Goal: Information Seeking & Learning: Find specific fact

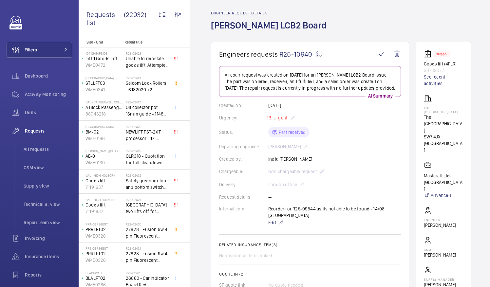
scroll to position [20, 0]
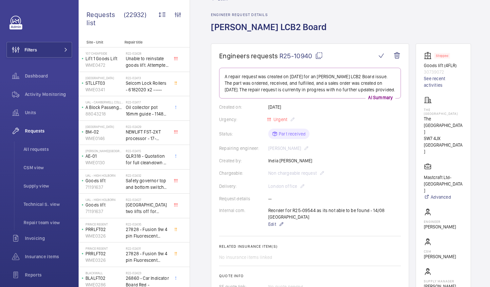
click at [317, 56] on mat-icon at bounding box center [319, 56] width 8 height 8
drag, startPoint x: 431, startPoint y: 114, endPoint x: 466, endPoint y: 116, distance: 35.1
click at [463, 116] on p "The Bentley Hotel London" at bounding box center [443, 126] width 39 height 20
drag, startPoint x: 466, startPoint y: 116, endPoint x: 456, endPoint y: 116, distance: 10.1
copy p "The Bentley Hotel"
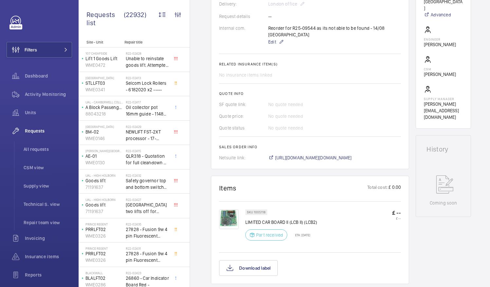
scroll to position [203, 0]
drag, startPoint x: 263, startPoint y: 214, endPoint x: 286, endPoint y: 215, distance: 22.9
click at [286, 219] on p "LIMITED CAR BOARD II (LCB II) (LCB2)" at bounding box center [281, 222] width 72 height 7
drag, startPoint x: 286, startPoint y: 215, endPoint x: 276, endPoint y: 215, distance: 9.5
copy p "CAR BOARD"
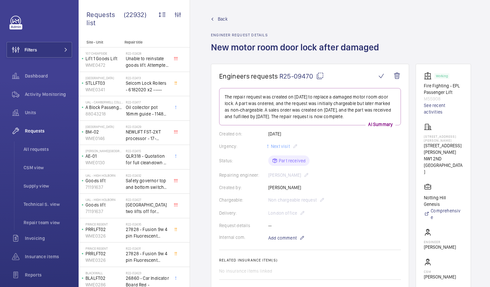
click at [320, 79] on mat-icon at bounding box center [320, 76] width 8 height 8
drag, startPoint x: 447, startPoint y: 146, endPoint x: 456, endPoint y: 152, distance: 10.9
click at [456, 152] on p "162-166 North Gower Street" at bounding box center [443, 148] width 39 height 13
drag, startPoint x: 456, startPoint y: 152, endPoint x: 451, endPoint y: 151, distance: 5.3
copy p "North Gower Street"
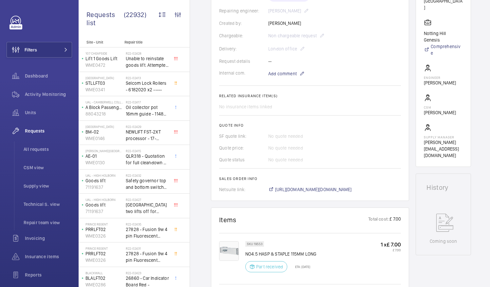
scroll to position [209, 0]
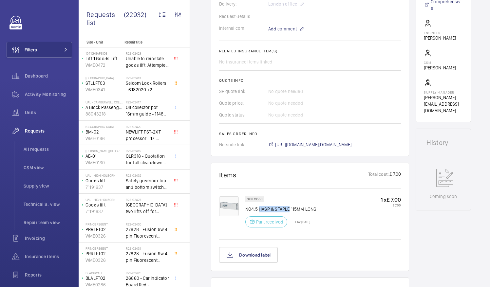
drag, startPoint x: 259, startPoint y: 207, endPoint x: 289, endPoint y: 210, distance: 30.3
click at [289, 210] on p "NO4.5 HASP & STAPLE 115MM LONG" at bounding box center [280, 209] width 71 height 7
drag, startPoint x: 289, startPoint y: 210, endPoint x: 282, endPoint y: 208, distance: 7.5
copy p "HASP & STAPLE"
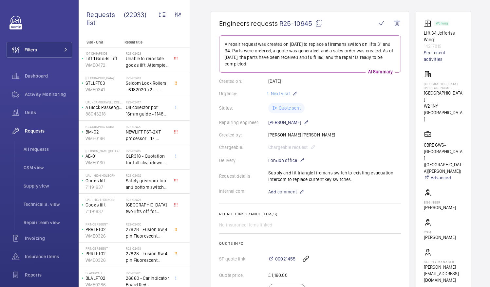
scroll to position [53, 0]
click at [317, 23] on mat-icon at bounding box center [319, 23] width 8 height 8
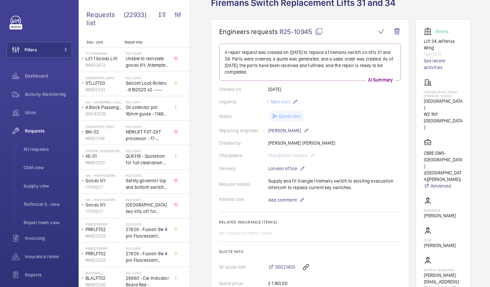
scroll to position [45, 0]
drag, startPoint x: 431, startPoint y: 97, endPoint x: 456, endPoint y: 98, distance: 24.9
click at [456, 98] on p "Praed Street" at bounding box center [443, 103] width 39 height 13
drag, startPoint x: 456, startPoint y: 98, endPoint x: 449, endPoint y: 97, distance: 7.7
copy p "Praed Street"
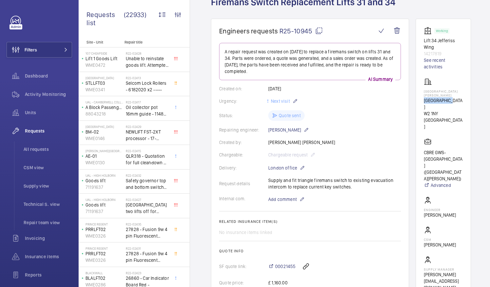
scroll to position [0, 0]
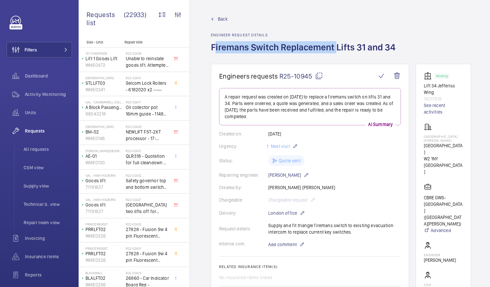
drag, startPoint x: 212, startPoint y: 45, endPoint x: 333, endPoint y: 47, distance: 120.8
click at [333, 47] on h1 "Firemans Switch Replacement Lifts 31 and 34" at bounding box center [305, 52] width 188 height 23
drag, startPoint x: 333, startPoint y: 47, endPoint x: 326, endPoint y: 48, distance: 6.9
copy h1 "Firemans Switch Replacement"
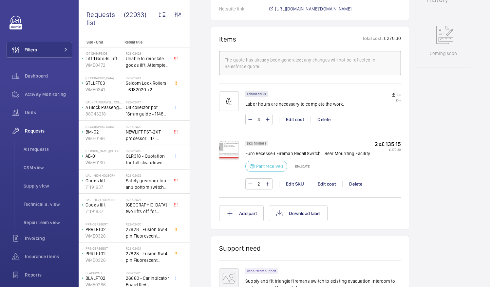
scroll to position [370, 0]
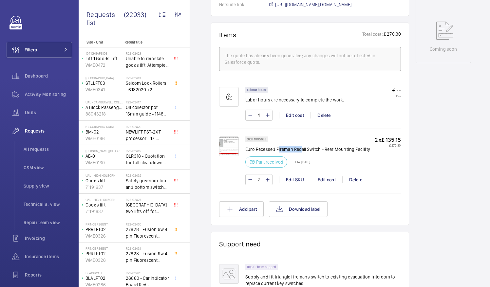
drag, startPoint x: 277, startPoint y: 147, endPoint x: 300, endPoint y: 152, distance: 23.7
click at [300, 152] on div "SKU 1005683 Euro Recessed Fireman Recall Switch - Rear Mounting Facility Part r…" at bounding box center [307, 153] width 125 height 35
drag, startPoint x: 300, startPoint y: 152, endPoint x: 360, endPoint y: 167, distance: 61.4
click at [360, 167] on div "SKU 1005683 Euro Recessed Fireman Recall Switch - Rear Mounting Facility Part r…" at bounding box center [307, 153] width 125 height 35
drag, startPoint x: 276, startPoint y: 146, endPoint x: 319, endPoint y: 149, distance: 43.3
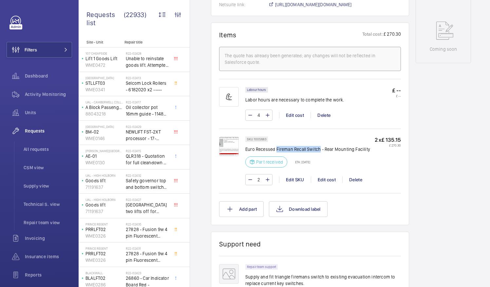
click at [319, 149] on p "Euro Recessed Fireman Recall Switch - Rear Mounting Facility" at bounding box center [307, 149] width 125 height 7
drag, startPoint x: 319, startPoint y: 149, endPoint x: 312, endPoint y: 148, distance: 7.3
copy p "Fireman Recall Switch"
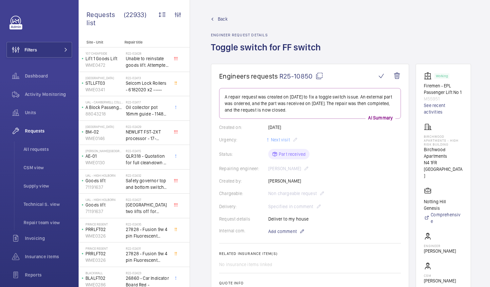
click at [319, 75] on mat-icon at bounding box center [319, 76] width 8 height 8
drag, startPoint x: 431, startPoint y: 156, endPoint x: 457, endPoint y: 163, distance: 27.2
click at [457, 159] on p "Birchwood Apartments" at bounding box center [443, 152] width 39 height 13
drag, startPoint x: 457, startPoint y: 163, endPoint x: 441, endPoint y: 162, distance: 16.1
copy p "Birchwood Apartments"
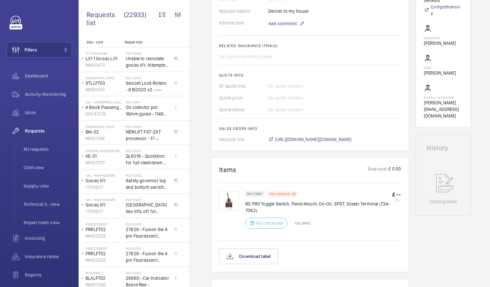
scroll to position [266, 0]
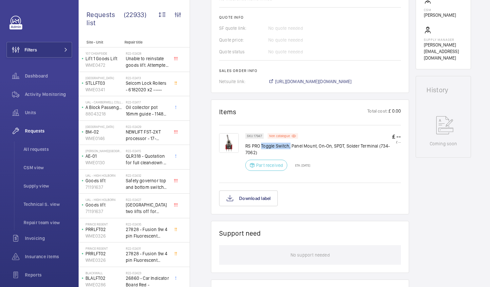
drag, startPoint x: 260, startPoint y: 146, endPoint x: 289, endPoint y: 146, distance: 29.1
click at [289, 146] on p "RS PRO Toggle Switch, Panel Mount, On-On, SPDT, Solder Terminal (734-7062)" at bounding box center [318, 149] width 147 height 13
drag, startPoint x: 289, startPoint y: 146, endPoint x: 284, endPoint y: 145, distance: 5.2
copy p "Toggle Switch,"
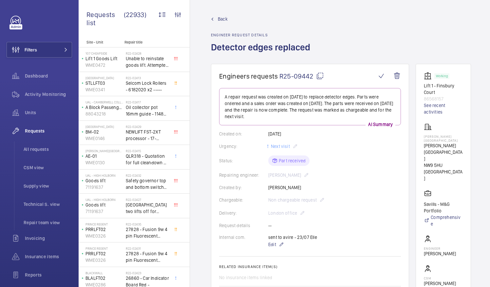
click at [319, 75] on mat-icon at bounding box center [320, 76] width 8 height 8
click at [431, 139] on wm-front-card "Working Lift 1 - [GEOGRAPHIC_DATA] 86568157 See recent activities [PERSON_NAME]…" at bounding box center [442, 201] width 55 height 274
drag, startPoint x: 431, startPoint y: 139, endPoint x: 464, endPoint y: 144, distance: 33.4
click at [463, 144] on p "[PERSON_NAME][GEOGRAPHIC_DATA]" at bounding box center [443, 152] width 39 height 20
drag, startPoint x: 464, startPoint y: 144, endPoint x: 453, endPoint y: 142, distance: 11.3
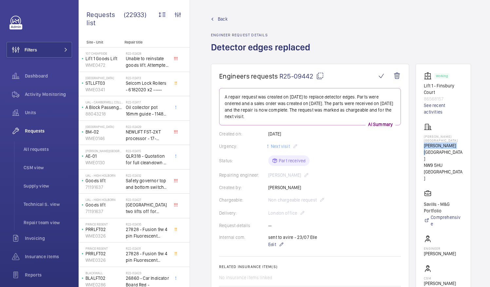
copy p "[PERSON_NAME][GEOGRAPHIC_DATA]"
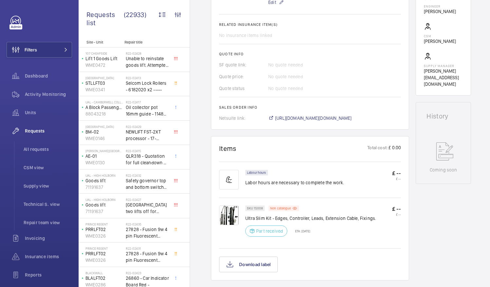
scroll to position [243, 0]
drag, startPoint x: 275, startPoint y: 217, endPoint x: 287, endPoint y: 219, distance: 11.9
click at [287, 219] on p "Ultra Slim Kit - Edges, Controller, Leads, Extension Cable, Fixings." at bounding box center [310, 218] width 131 height 7
drag, startPoint x: 287, startPoint y: 219, endPoint x: 283, endPoint y: 218, distance: 4.0
copy p "Edges"
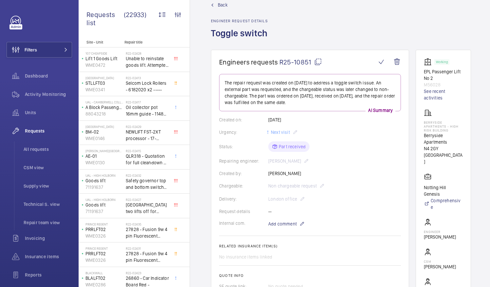
scroll to position [13, 0]
click at [316, 62] on mat-icon at bounding box center [318, 63] width 8 height 8
drag, startPoint x: 431, startPoint y: 136, endPoint x: 457, endPoint y: 140, distance: 25.6
click at [457, 140] on p "Berryside Apartments" at bounding box center [443, 139] width 39 height 13
drag, startPoint x: 457, startPoint y: 140, endPoint x: 442, endPoint y: 142, distance: 14.5
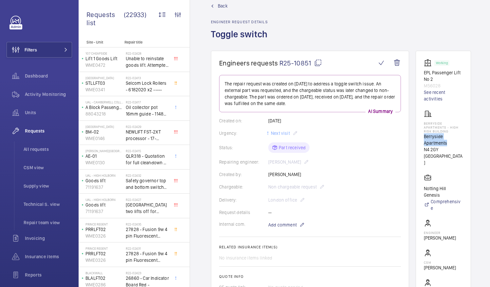
copy p "Berryside Apartments"
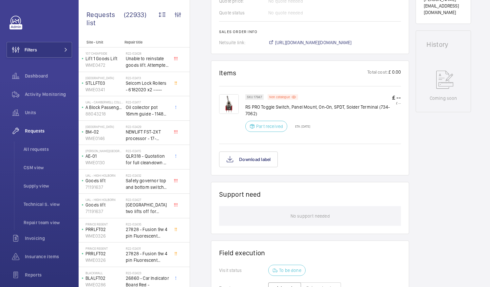
scroll to position [312, 0]
drag, startPoint x: 261, startPoint y: 105, endPoint x: 289, endPoint y: 107, distance: 27.9
click at [289, 107] on p "RS PRO Toggle Switch, Panel Mount, On-On, SPDT, Solder Terminal (734-7062)" at bounding box center [318, 109] width 147 height 13
drag, startPoint x: 289, startPoint y: 107, endPoint x: 278, endPoint y: 104, distance: 11.0
copy p "Toggle Switch"
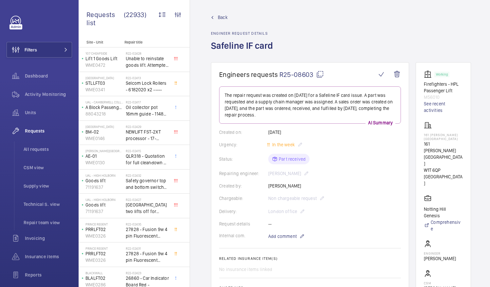
scroll to position [1, 0]
click at [319, 75] on mat-icon at bounding box center [320, 75] width 8 height 8
drag, startPoint x: 439, startPoint y: 139, endPoint x: 469, endPoint y: 142, distance: 30.6
click at [469, 142] on wm-front-card "Working Firefighters - HPL Passenger Lift M56010 See recent activities 161 [PER…" at bounding box center [442, 203] width 55 height 281
drag, startPoint x: 469, startPoint y: 142, endPoint x: 461, endPoint y: 141, distance: 8.6
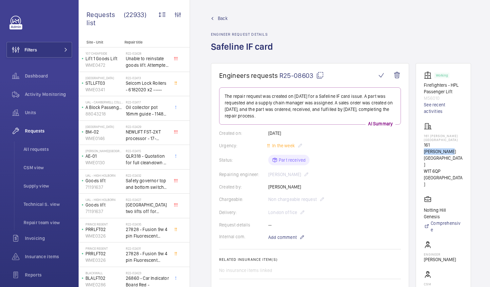
copy p "[PERSON_NAME][GEOGRAPHIC_DATA]"
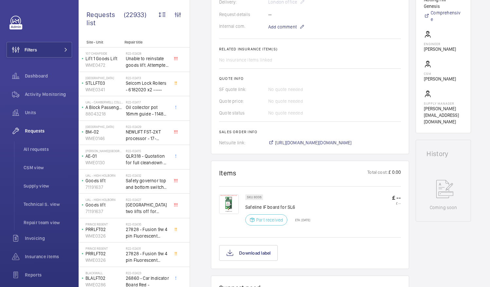
scroll to position [211, 0]
drag, startPoint x: 245, startPoint y: 205, endPoint x: 262, endPoint y: 206, distance: 16.7
click at [262, 206] on p "Safeline IF board for SL6" at bounding box center [277, 207] width 65 height 7
drag, startPoint x: 262, startPoint y: 206, endPoint x: 257, endPoint y: 206, distance: 4.6
copy p "Safeline"
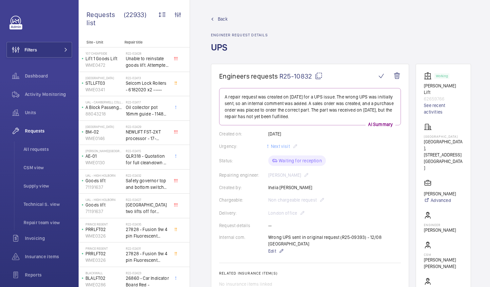
click at [318, 77] on mat-icon at bounding box center [319, 76] width 8 height 8
drag, startPoint x: 431, startPoint y: 134, endPoint x: 466, endPoint y: 136, distance: 34.4
click at [463, 138] on p "[GEOGRAPHIC_DATA], [STREET_ADDRESS]" at bounding box center [443, 148] width 39 height 20
drag, startPoint x: 466, startPoint y: 136, endPoint x: 460, endPoint y: 136, distance: 6.2
copy p "[GEOGRAPHIC_DATA]"
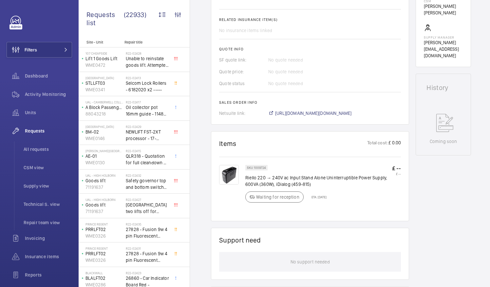
scroll to position [256, 0]
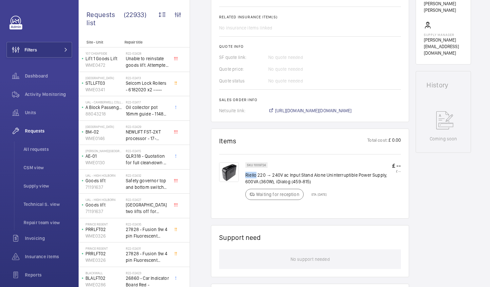
drag, startPoint x: 245, startPoint y: 169, endPoint x: 256, endPoint y: 168, distance: 10.3
click at [256, 172] on p "Riello 220 → 240V ac Input Stand Alone Uninterruptible Power Supply, 600VA (360…" at bounding box center [318, 178] width 147 height 13
drag, startPoint x: 256, startPoint y: 168, endPoint x: 252, endPoint y: 169, distance: 4.0
copy p "Riello"
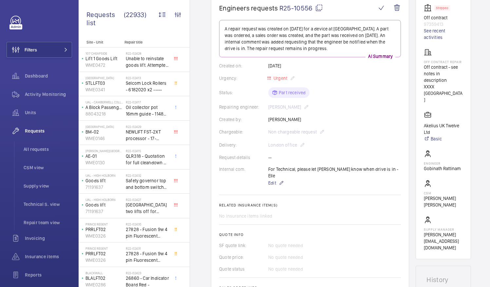
scroll to position [67, 0]
click at [318, 9] on mat-icon at bounding box center [319, 9] width 8 height 8
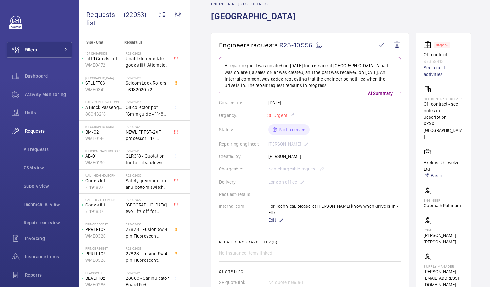
scroll to position [28, 0]
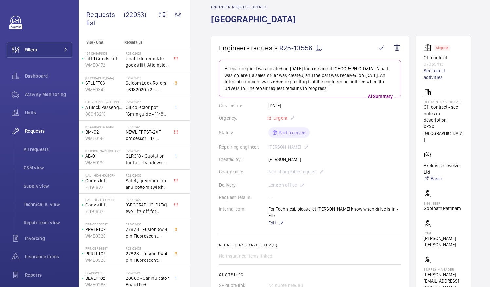
click at [318, 48] on mat-icon at bounding box center [319, 48] width 8 height 8
click at [319, 49] on mat-icon at bounding box center [319, 48] width 8 height 8
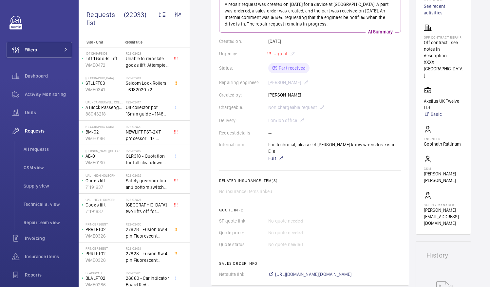
scroll to position [85, 0]
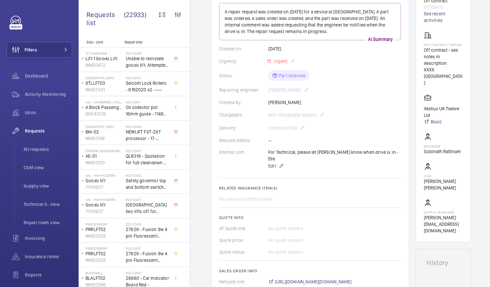
click at [430, 142] on wm-front-card "Stopped Off contract 97359413 See recent activities Off Contract Repair Off con…" at bounding box center [442, 111] width 55 height 264
drag, startPoint x: 431, startPoint y: 140, endPoint x: 455, endPoint y: 148, distance: 25.5
click at [455, 148] on p "Gobinath Rattinam" at bounding box center [442, 151] width 37 height 7
drag, startPoint x: 455, startPoint y: 148, endPoint x: 437, endPoint y: 145, distance: 18.0
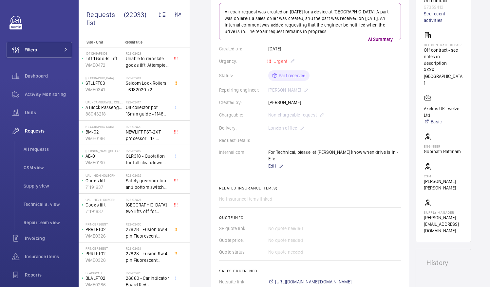
copy p "Gobinath Rattinam"
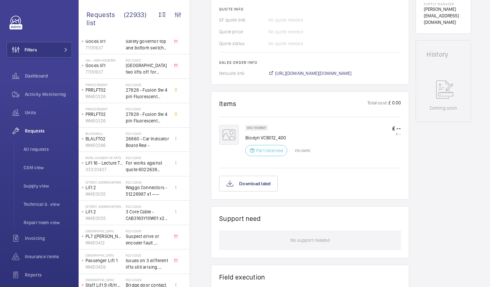
scroll to position [294, 0]
drag, startPoint x: 246, startPoint y: 130, endPoint x: 291, endPoint y: 131, distance: 45.5
click at [291, 134] on p "Biodyn VCB012_400" at bounding box center [277, 137] width 65 height 7
drag, startPoint x: 291, startPoint y: 131, endPoint x: 282, endPoint y: 131, distance: 9.8
copy p "Biodyn VCB012_400"
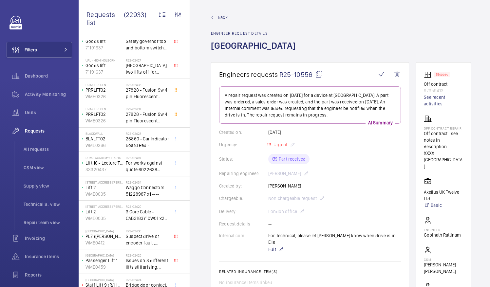
scroll to position [0, 0]
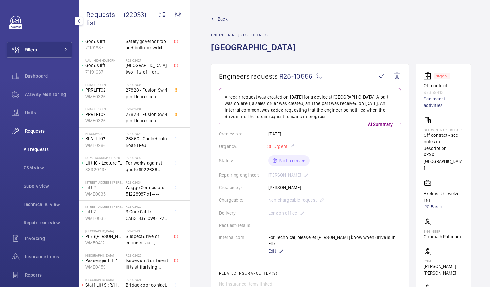
click at [31, 150] on span "All requests" at bounding box center [48, 149] width 48 height 7
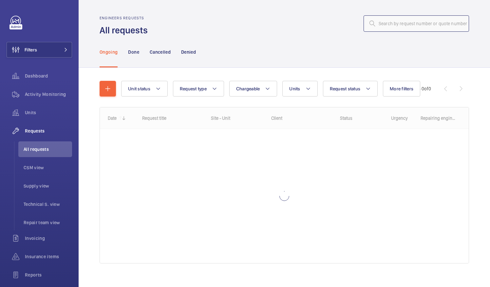
click at [376, 24] on input "text" at bounding box center [415, 23] width 105 height 16
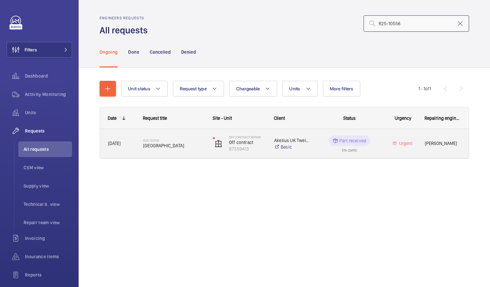
type input "R25-10556"
click at [159, 149] on div "R25-10556 One Canalside Drive" at bounding box center [173, 143] width 61 height 19
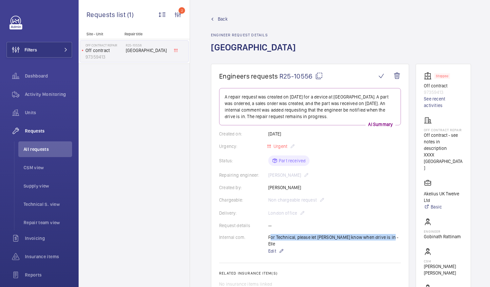
drag, startPoint x: 268, startPoint y: 236, endPoint x: 388, endPoint y: 237, distance: 120.5
click at [388, 237] on div "Internal com. For Technical, please let Simon know when drive is in - Elle Edit" at bounding box center [310, 244] width 182 height 21
drag, startPoint x: 388, startPoint y: 237, endPoint x: 369, endPoint y: 239, distance: 19.1
copy p "For Technical, please let Simon know when drive is in - Elle"
